Goal: Task Accomplishment & Management: Use online tool/utility

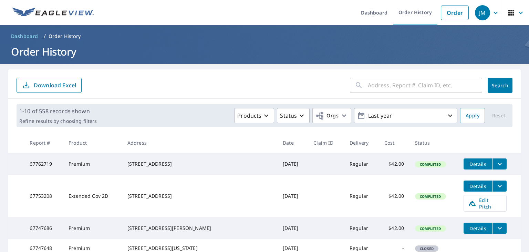
scroll to position [34, 0]
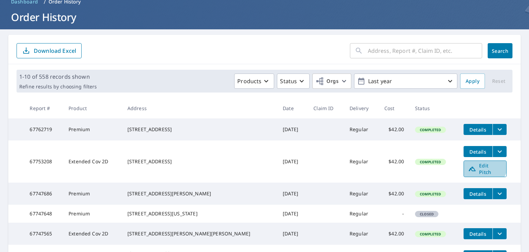
click at [470, 167] on span "Edit Pitch" at bounding box center [485, 168] width 34 height 13
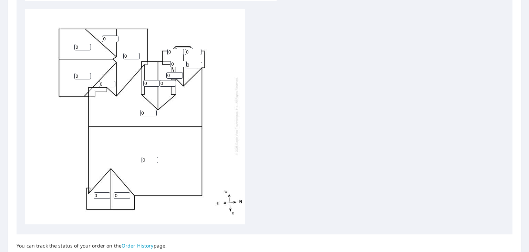
scroll to position [241, 0]
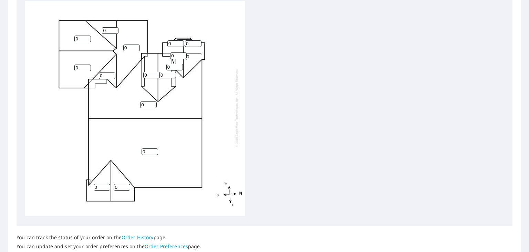
click at [121, 184] on input "0" at bounding box center [122, 187] width 17 height 7
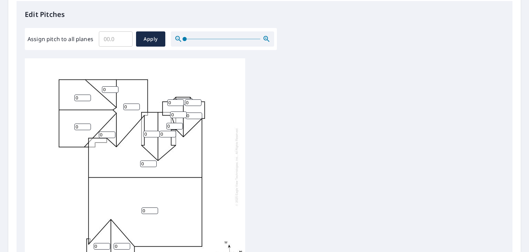
scroll to position [172, 0]
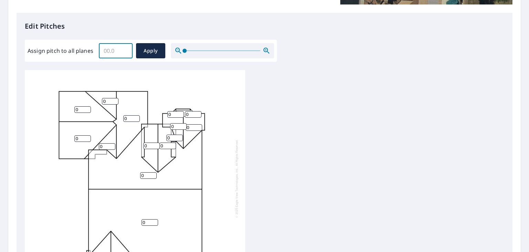
click at [118, 50] on input "Assign pitch to all planes" at bounding box center [116, 50] width 34 height 19
type input "5"
click at [158, 46] on button "Apply" at bounding box center [150, 50] width 29 height 15
type input "5"
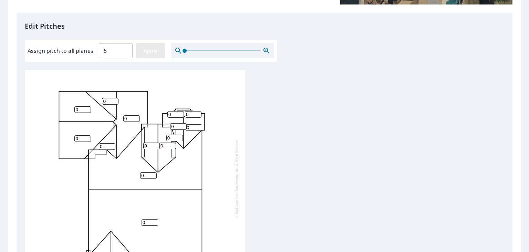
type input "5"
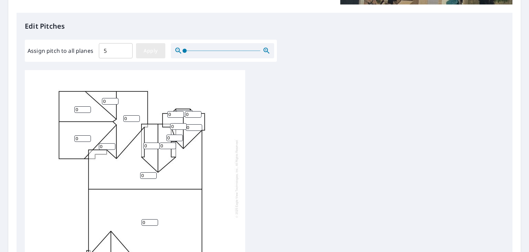
type input "5"
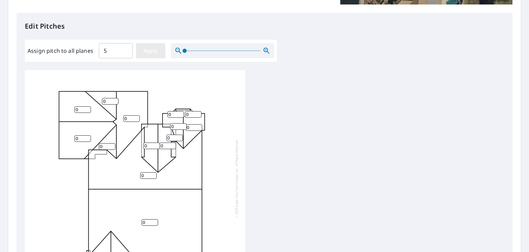
type input "5"
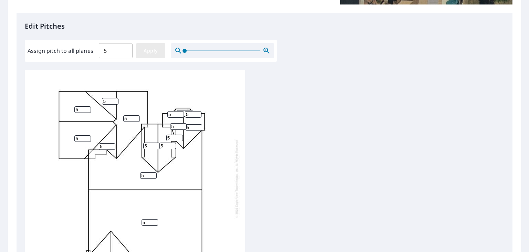
click at [154, 51] on span "Apply" at bounding box center [151, 51] width 18 height 9
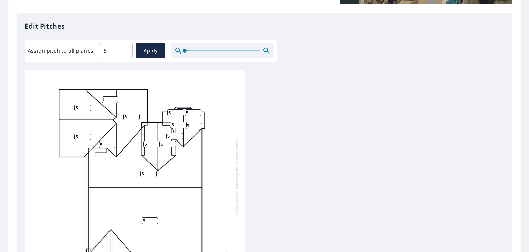
scroll to position [294, 0]
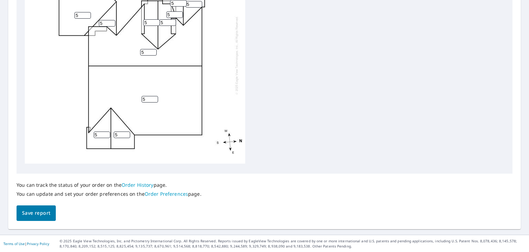
click at [49, 211] on span "Save report" at bounding box center [36, 212] width 28 height 9
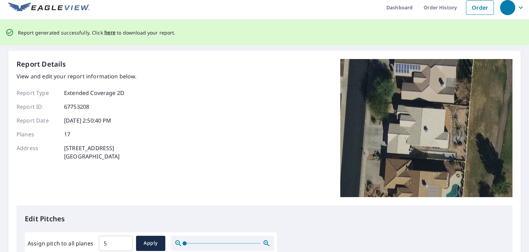
scroll to position [0, 0]
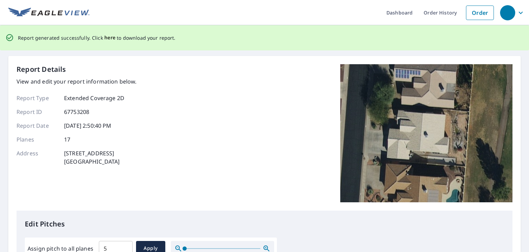
click at [108, 38] on span "here" at bounding box center [109, 37] width 11 height 9
